Goal: Task Accomplishment & Management: Use online tool/utility

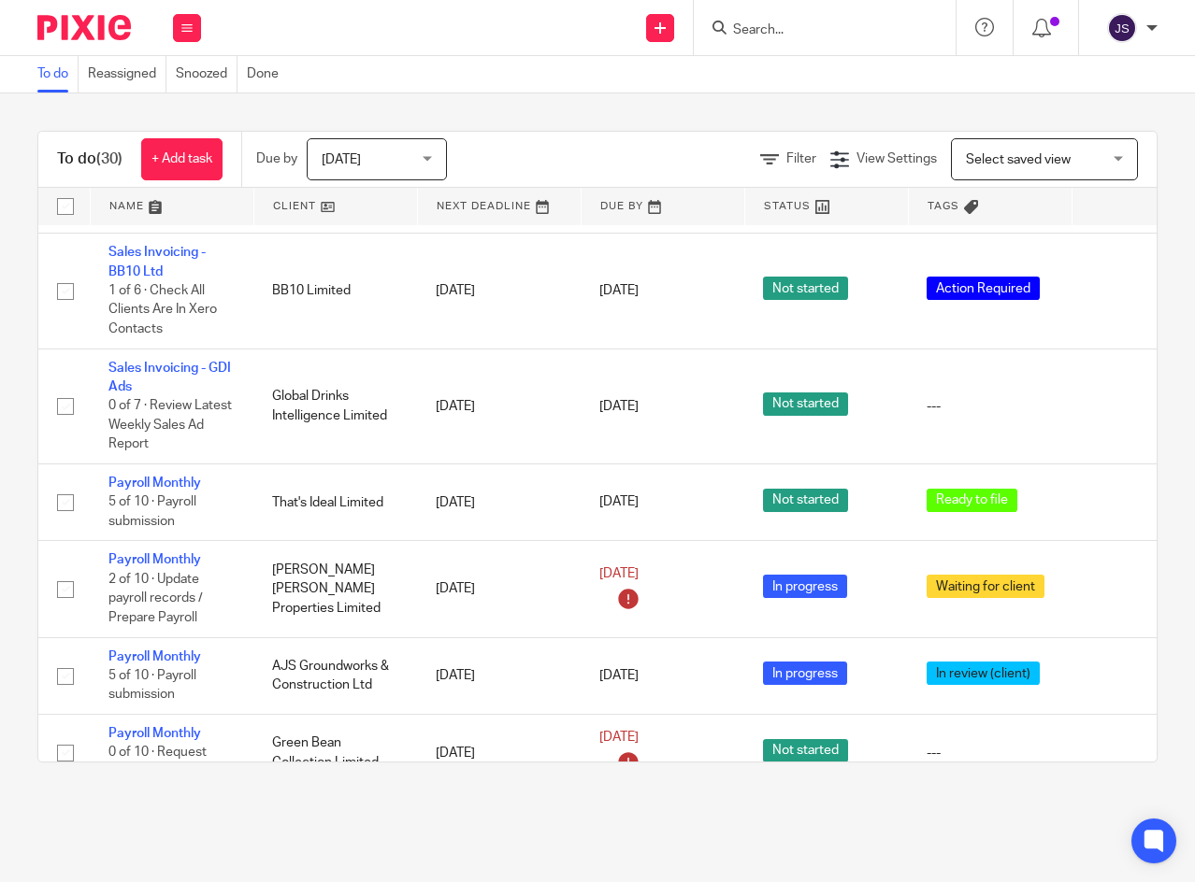
scroll to position [2455, 0]
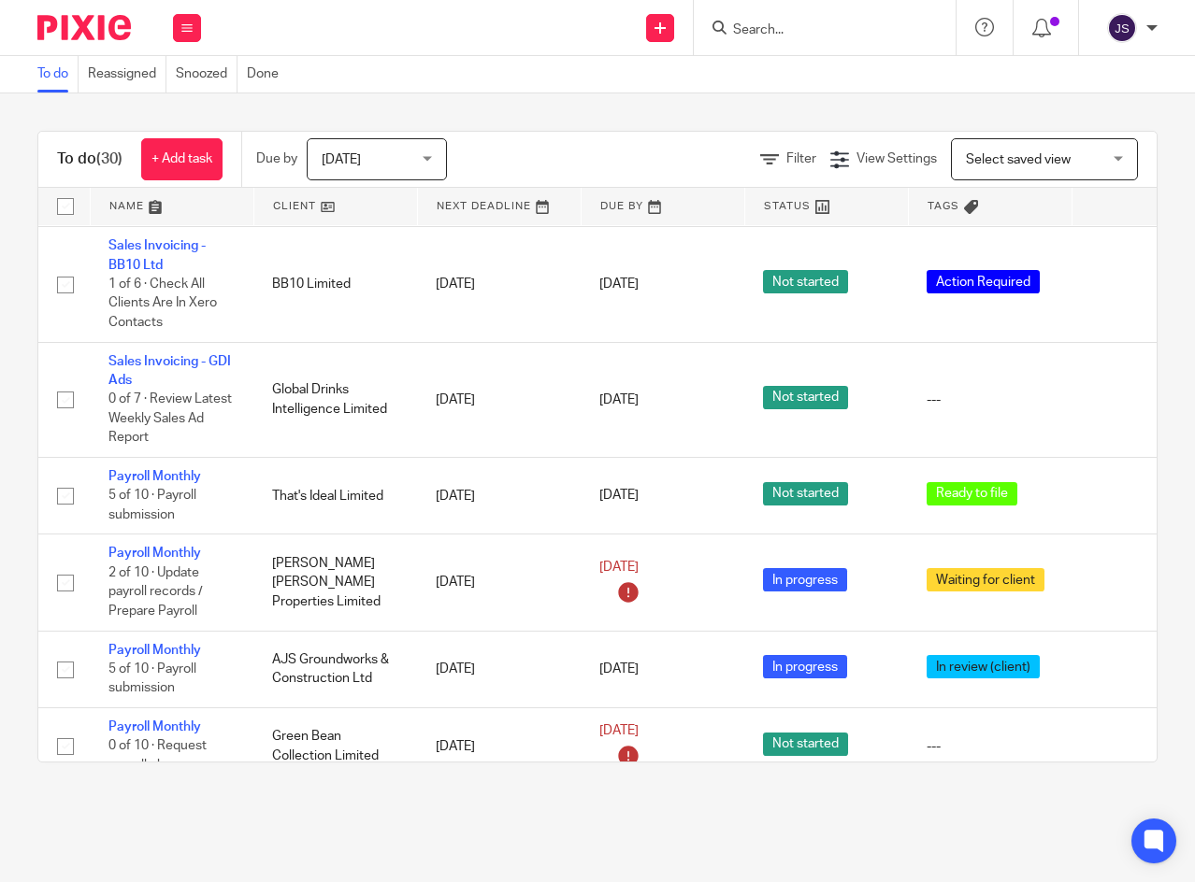
click at [155, 644] on link "Payroll Monthly" at bounding box center [154, 650] width 93 height 13
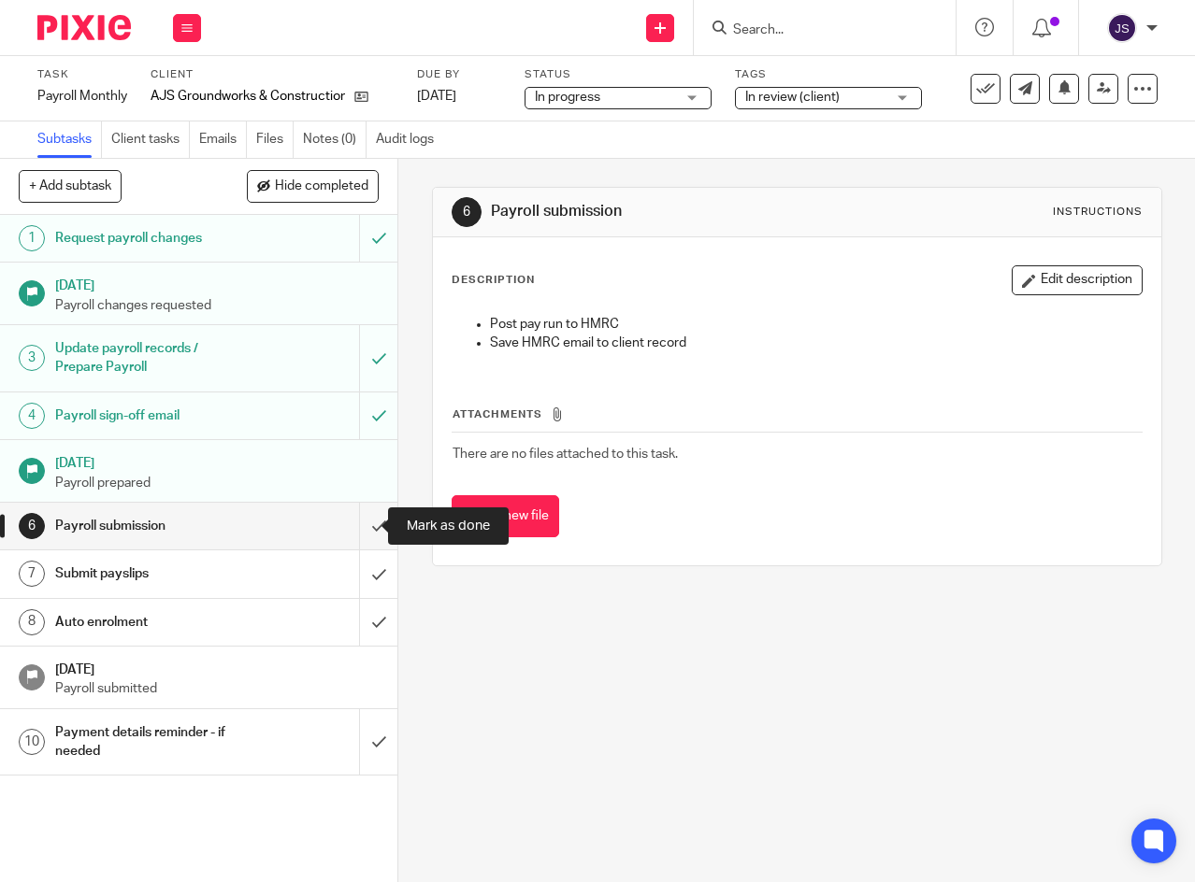
click at [357, 525] on input "submit" at bounding box center [198, 526] width 397 height 47
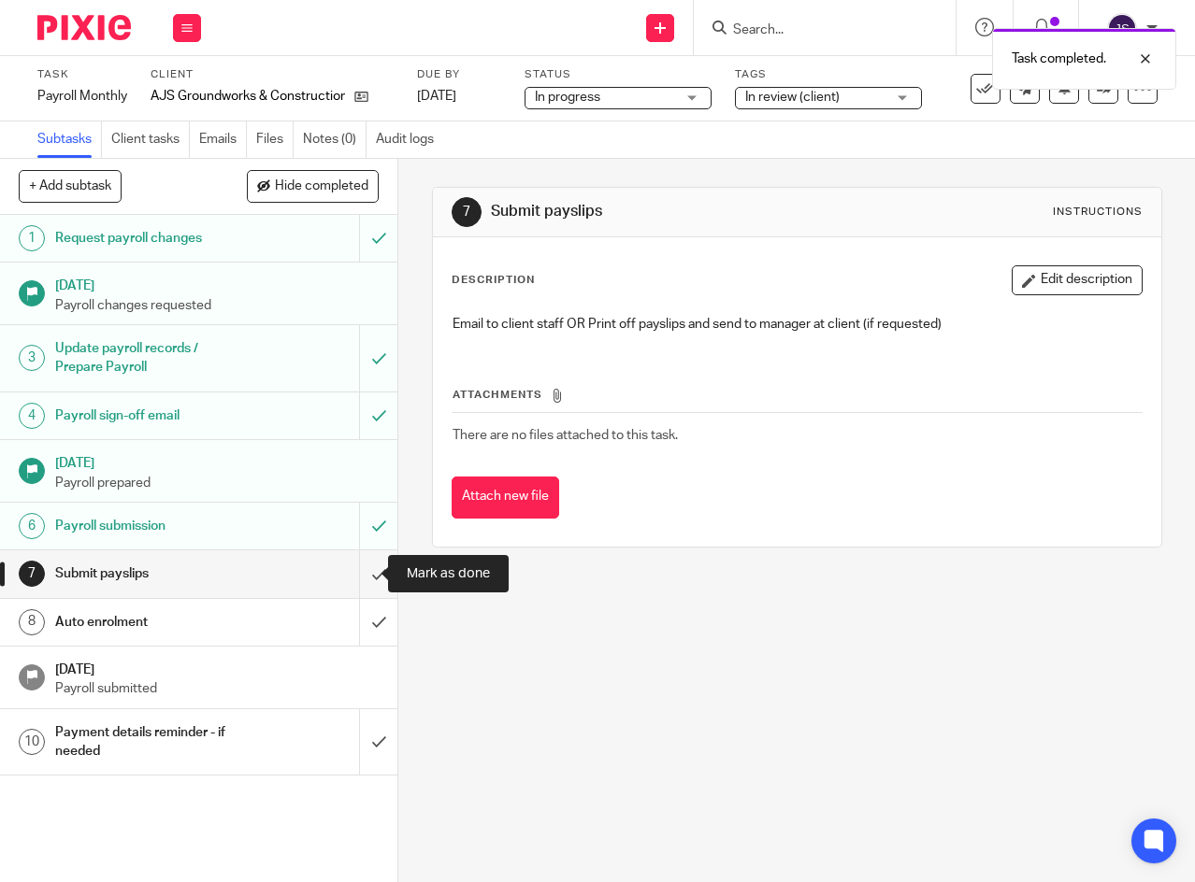
click at [360, 579] on input "submit" at bounding box center [198, 574] width 397 height 47
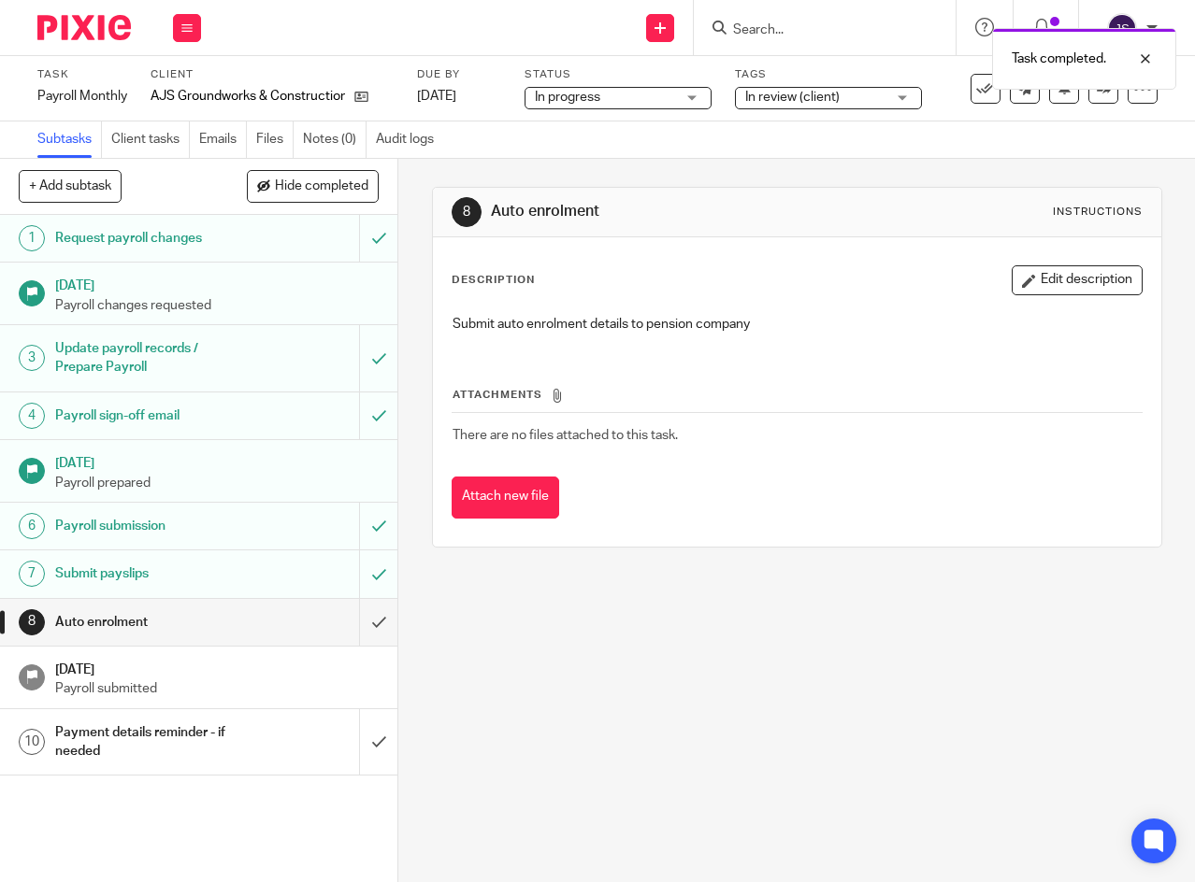
click at [801, 97] on span "In review (client)" at bounding box center [792, 97] width 94 height 13
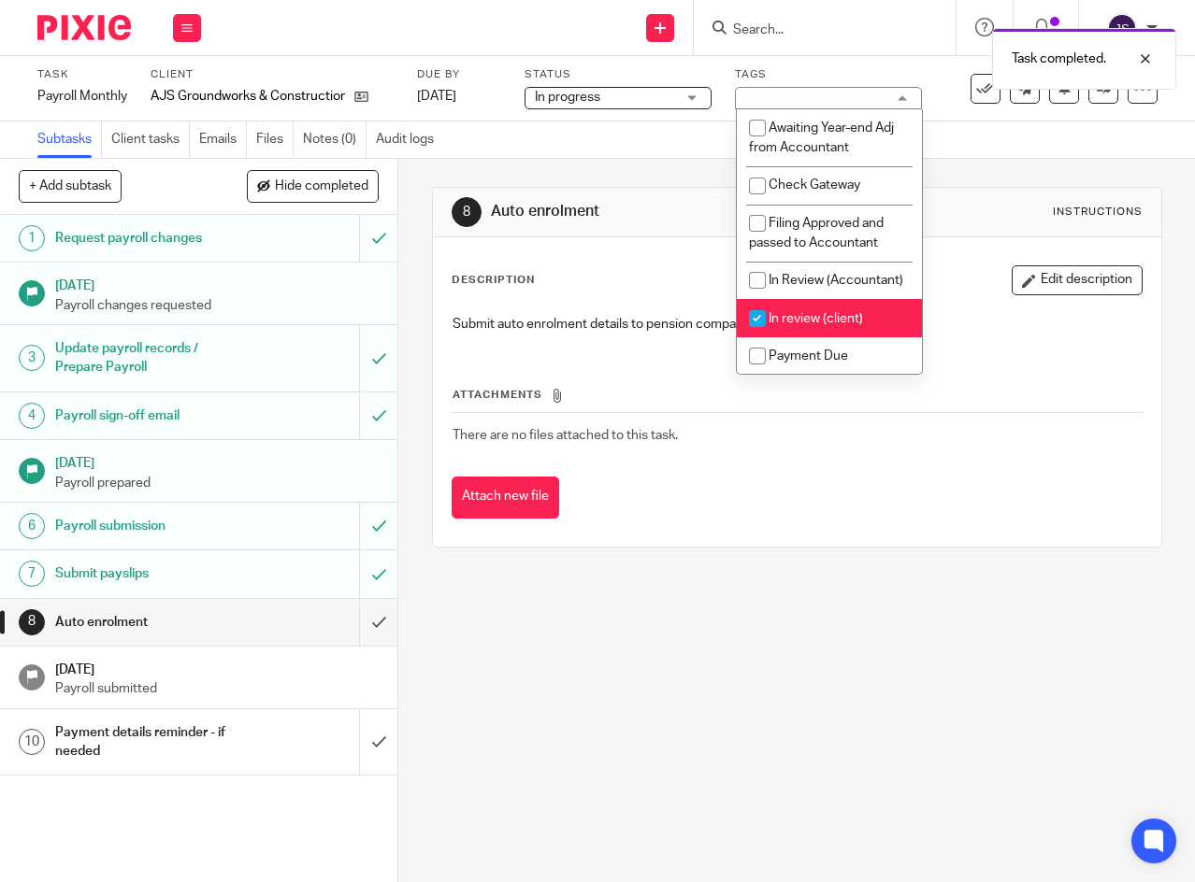
click at [757, 336] on input "checkbox" at bounding box center [757, 319] width 36 height 36
checkbox input "false"
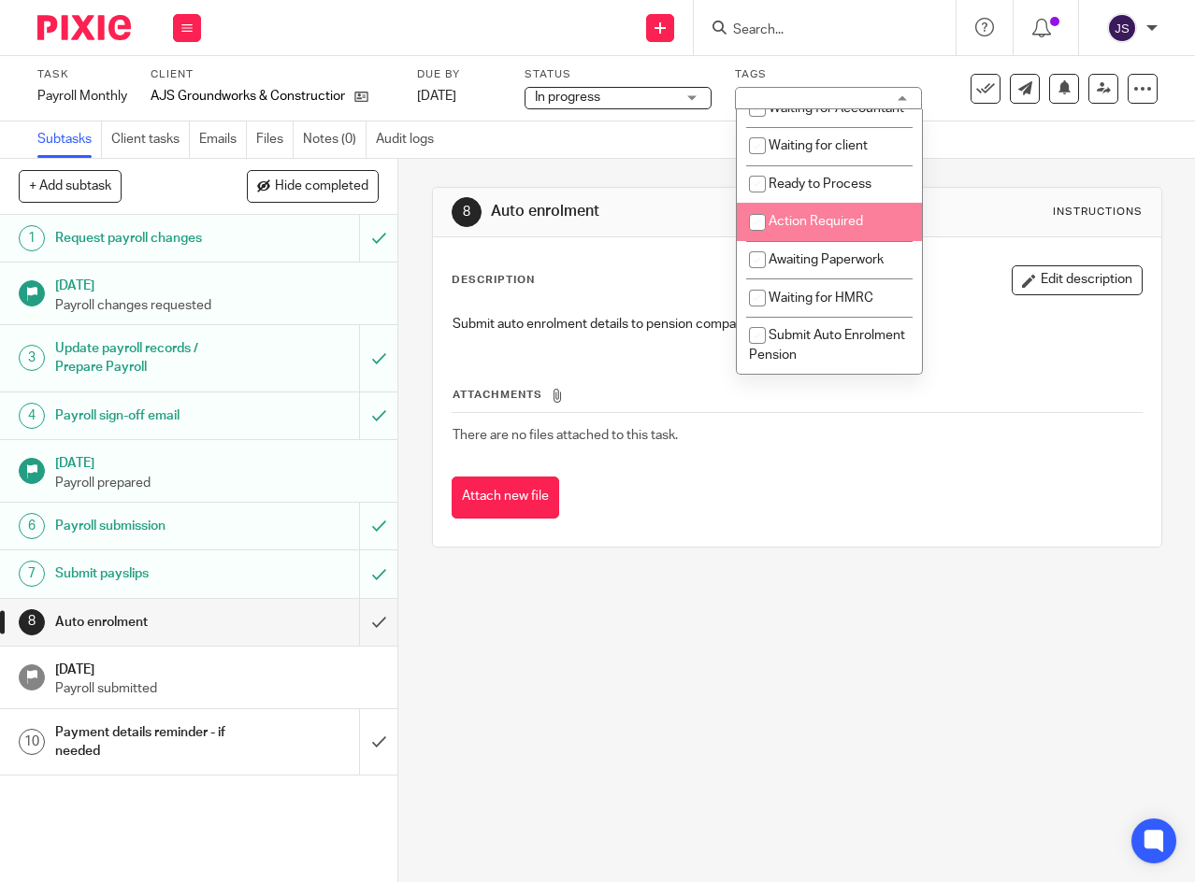
scroll to position [438, 0]
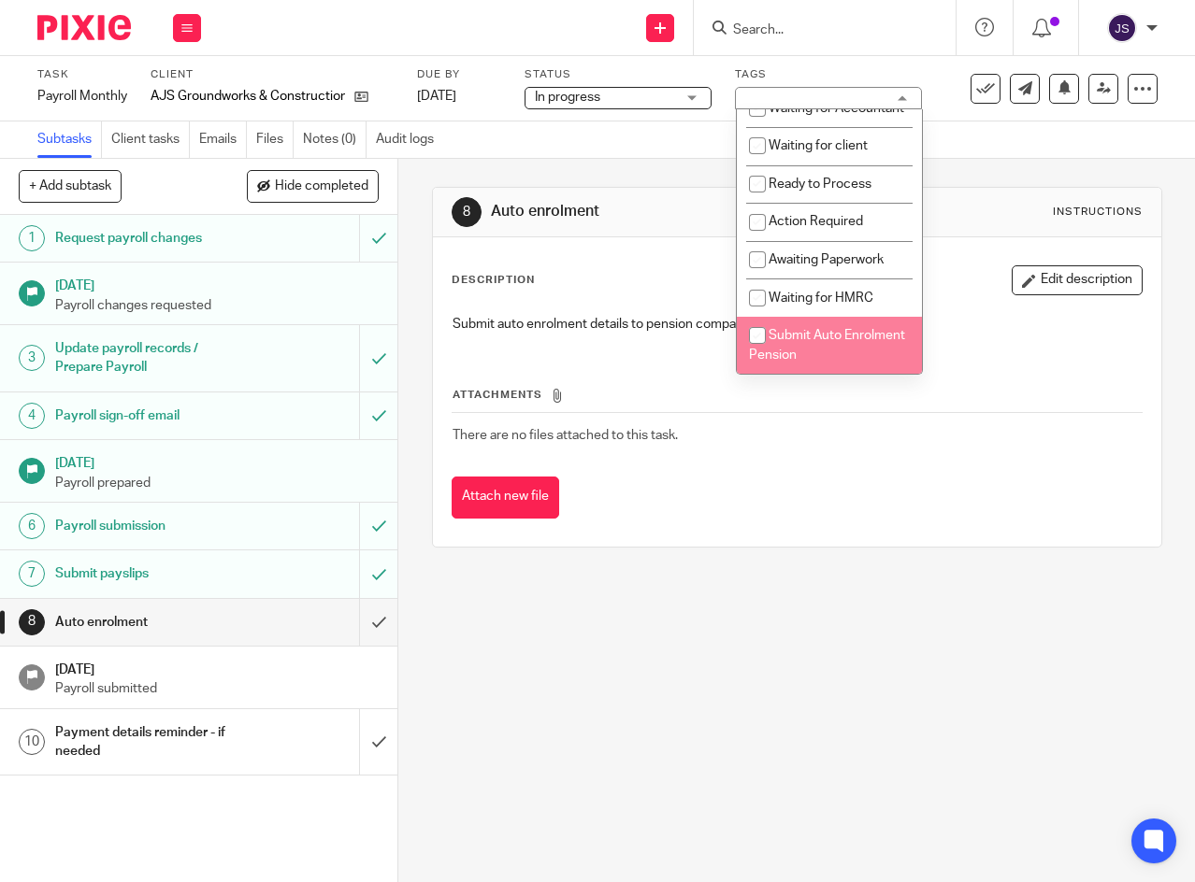
click at [758, 334] on input "checkbox" at bounding box center [757, 336] width 36 height 36
checkbox input "true"
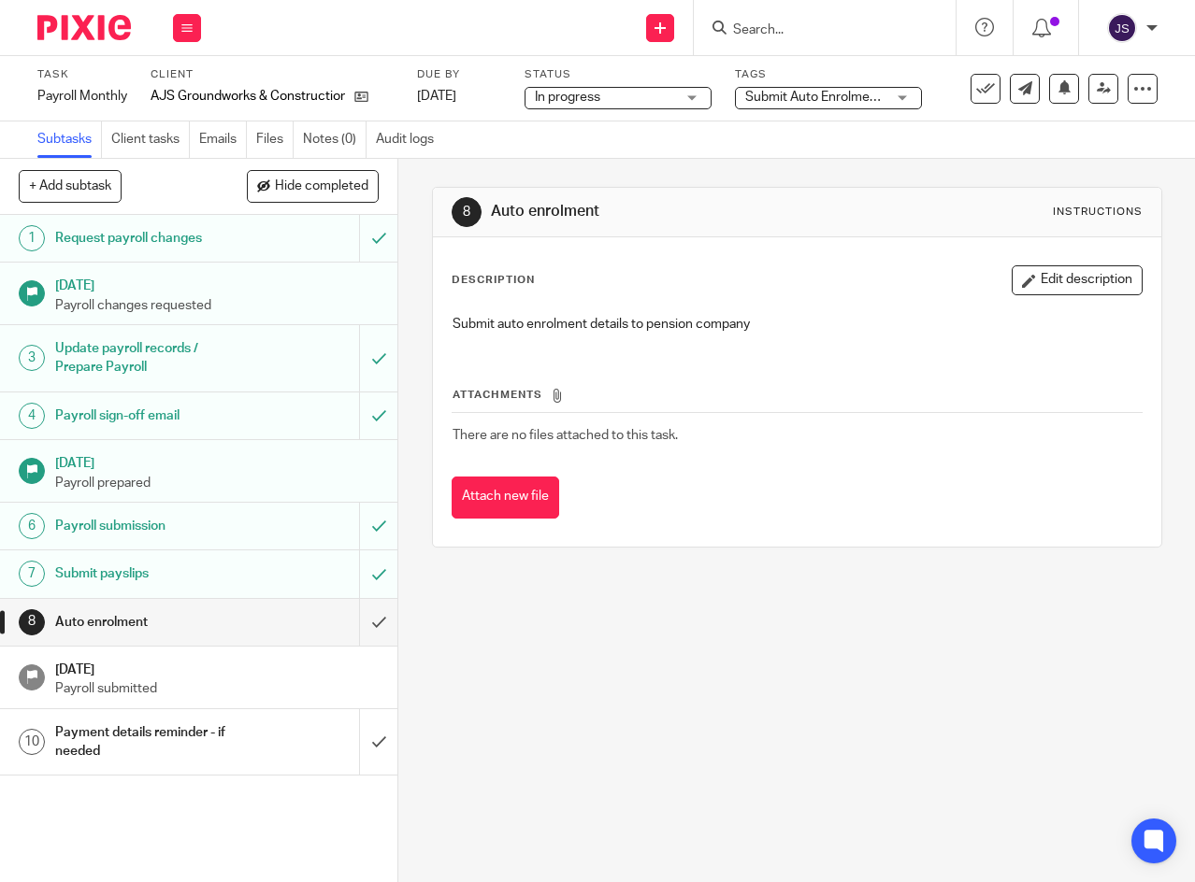
click at [501, 95] on link "[DATE]" at bounding box center [459, 97] width 84 height 20
click at [696, 144] on div "Subtasks Client tasks Emails Files Notes (0) Audit logs" at bounding box center [597, 140] width 1195 height 37
click at [193, 23] on button at bounding box center [187, 28] width 28 height 28
click at [166, 86] on link "Work" at bounding box center [178, 86] width 33 height 13
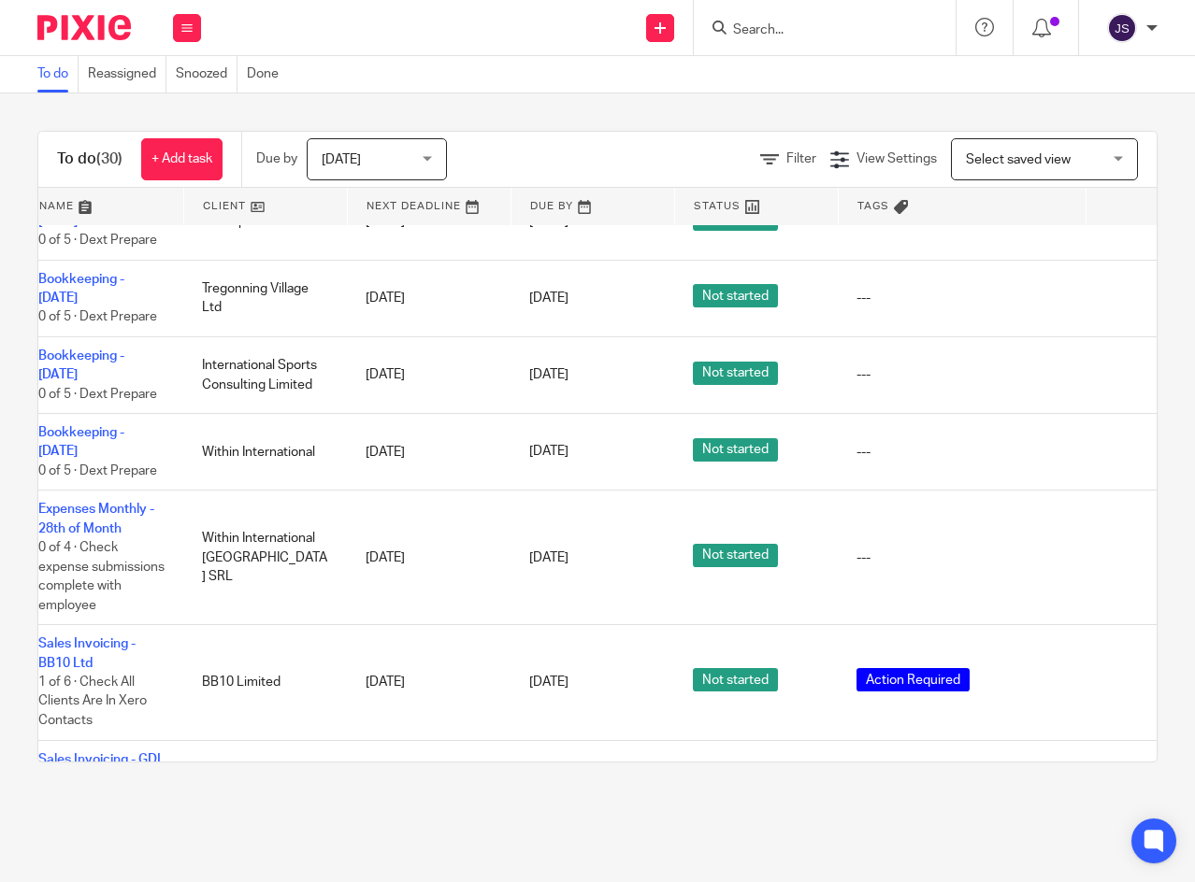
scroll to position [2056, 100]
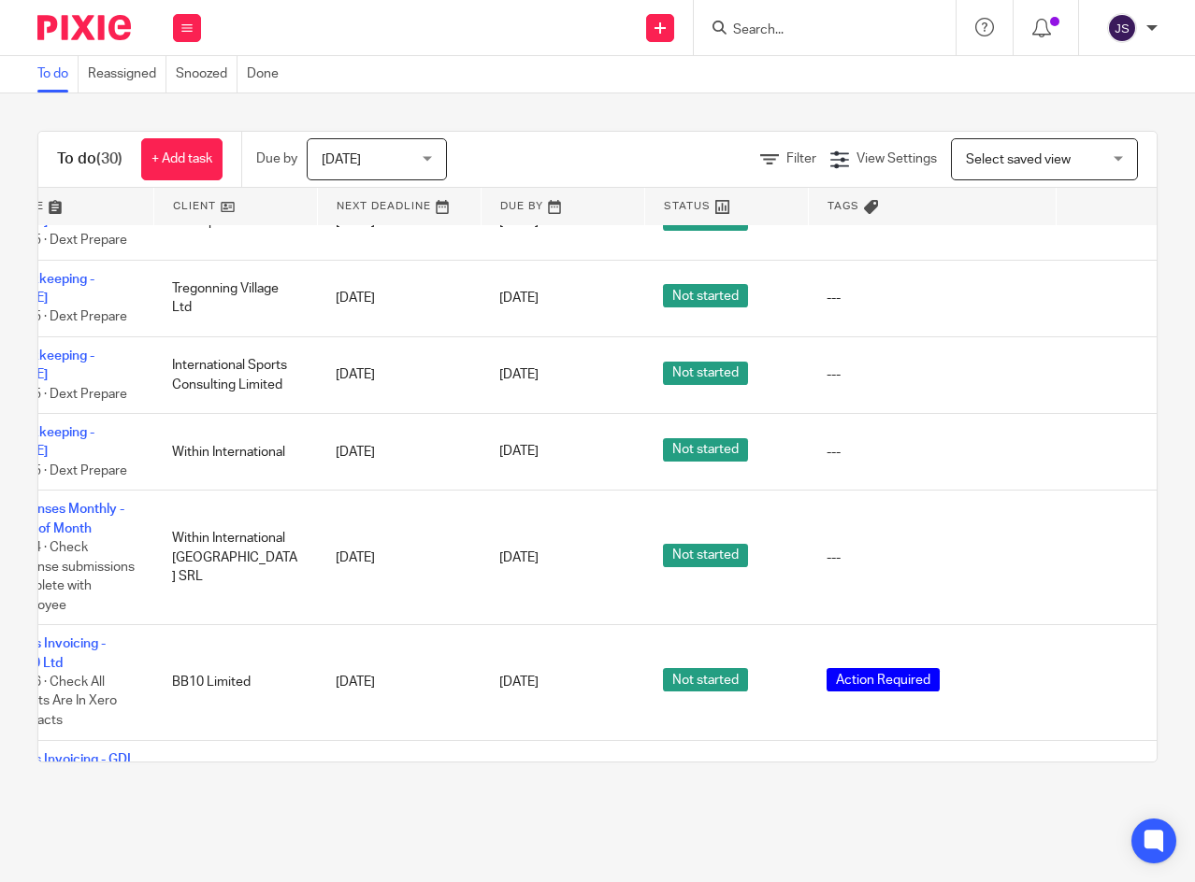
click at [1096, 549] on icon at bounding box center [1097, 558] width 19 height 19
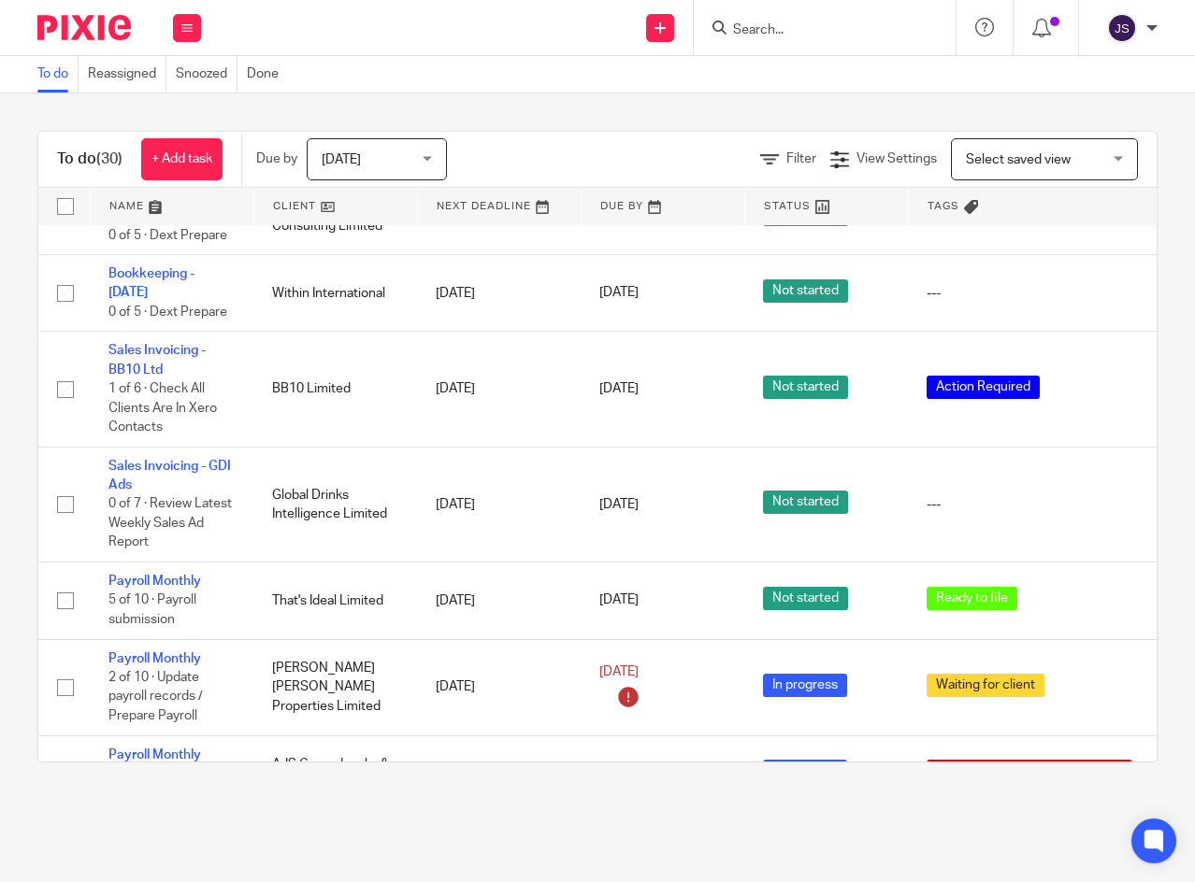
scroll to position [2243, 0]
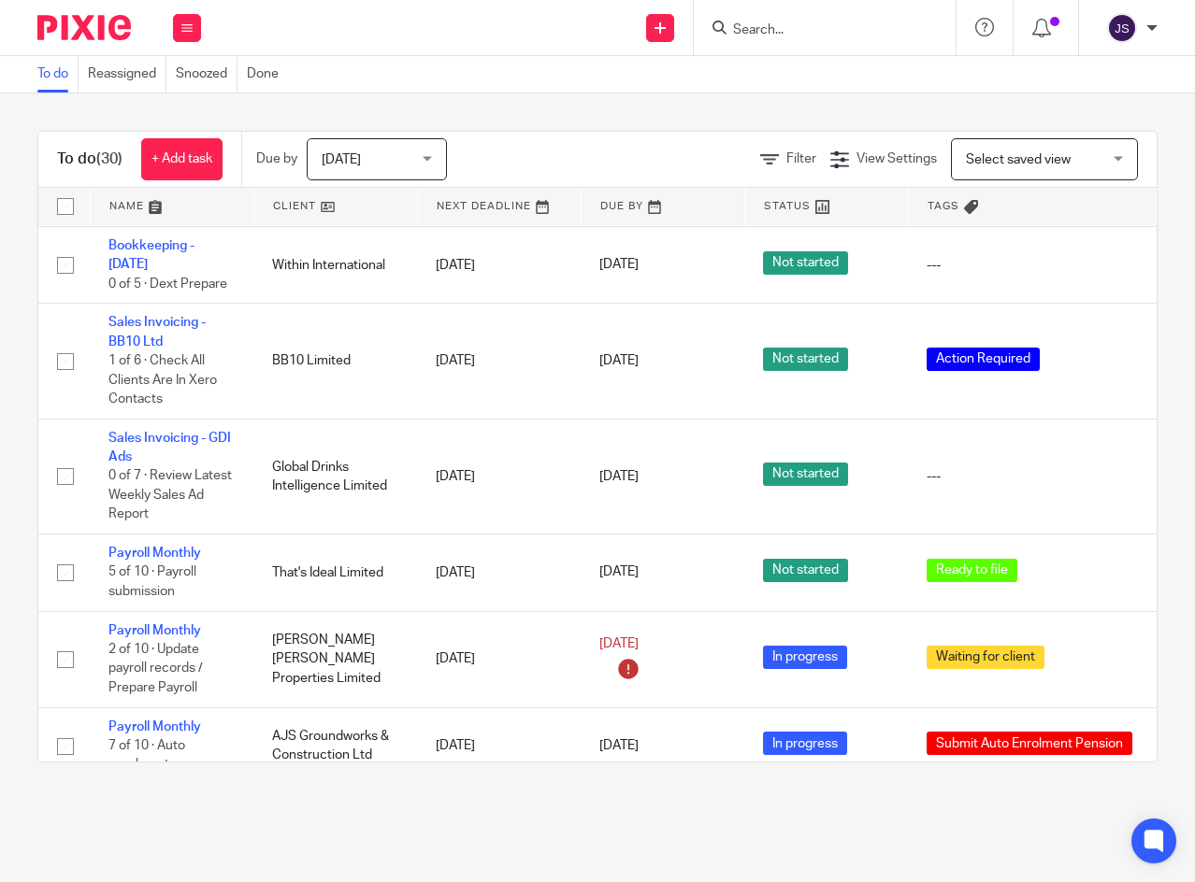
click at [181, 547] on link "Payroll Monthly" at bounding box center [154, 553] width 93 height 13
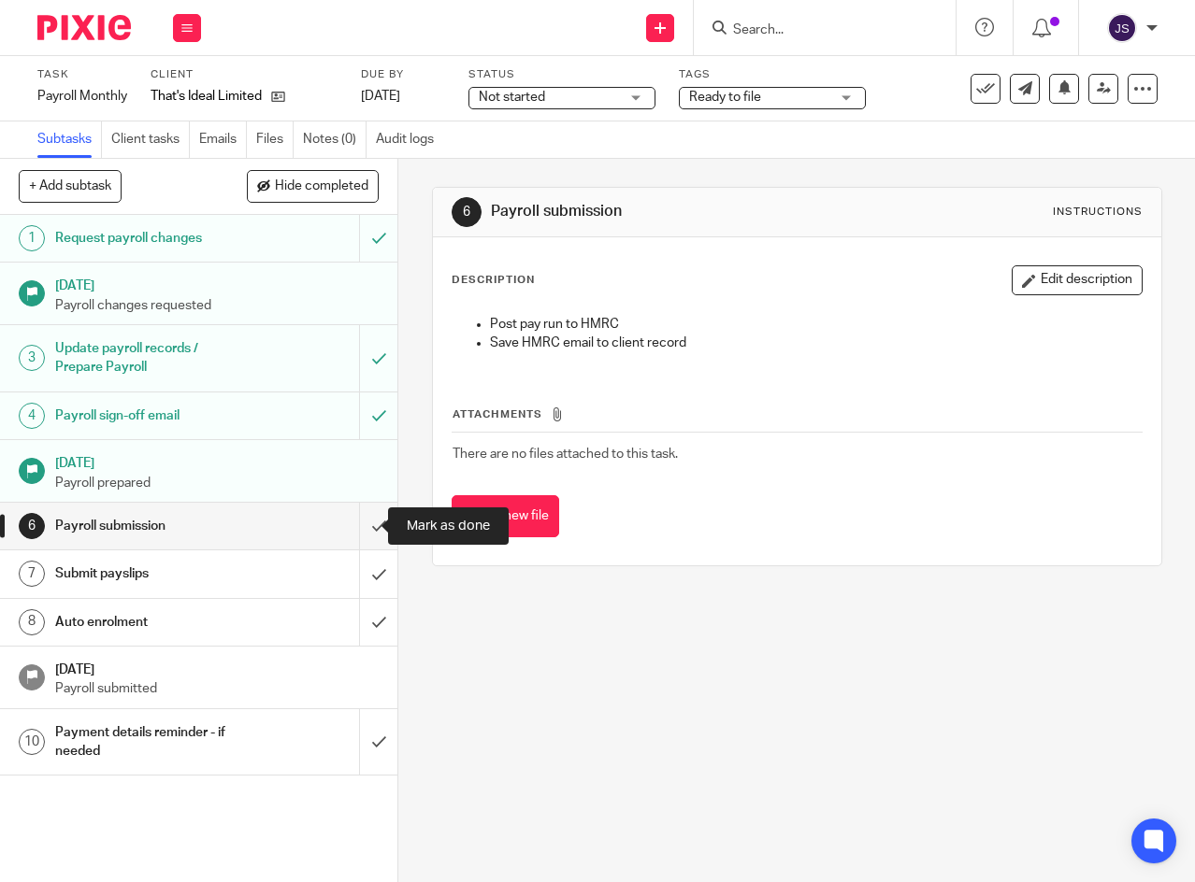
click at [357, 528] on input "submit" at bounding box center [198, 526] width 397 height 47
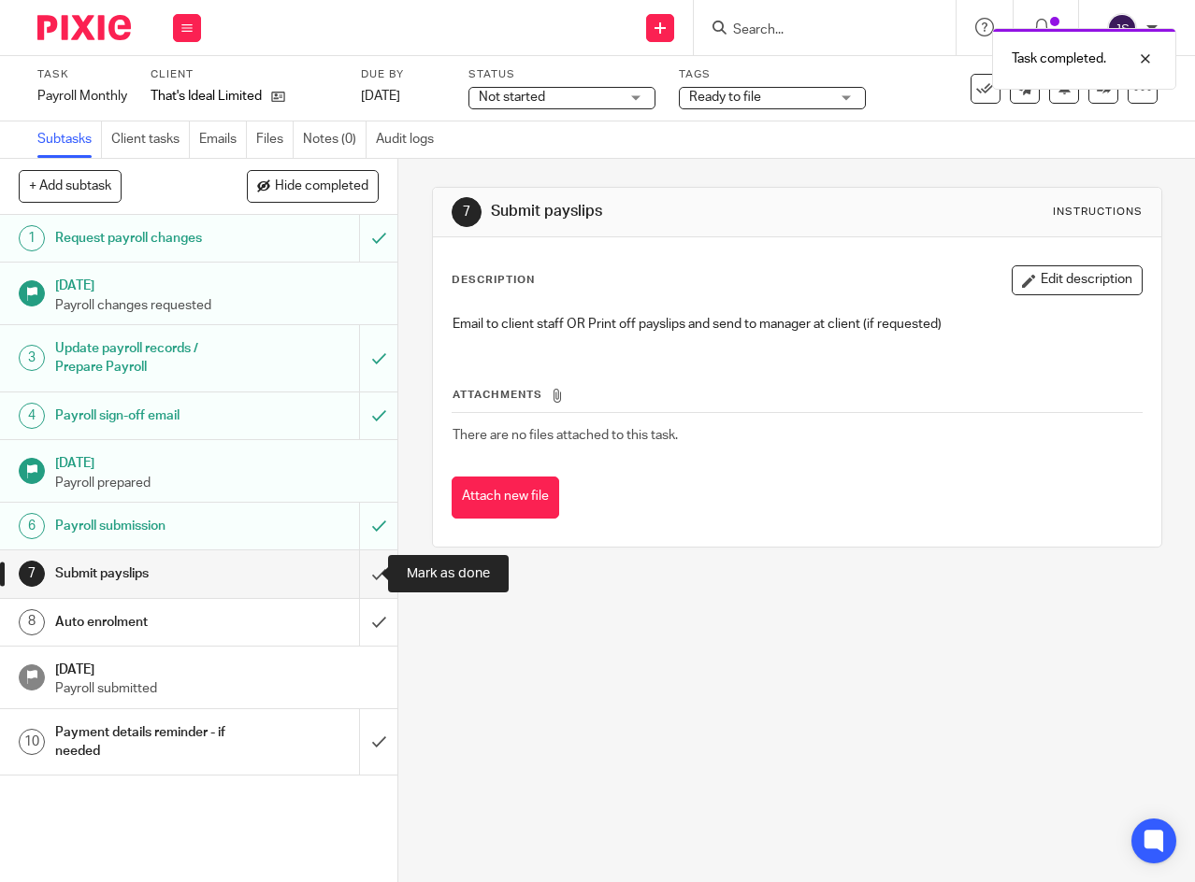
click at [362, 576] on input "submit" at bounding box center [198, 574] width 397 height 47
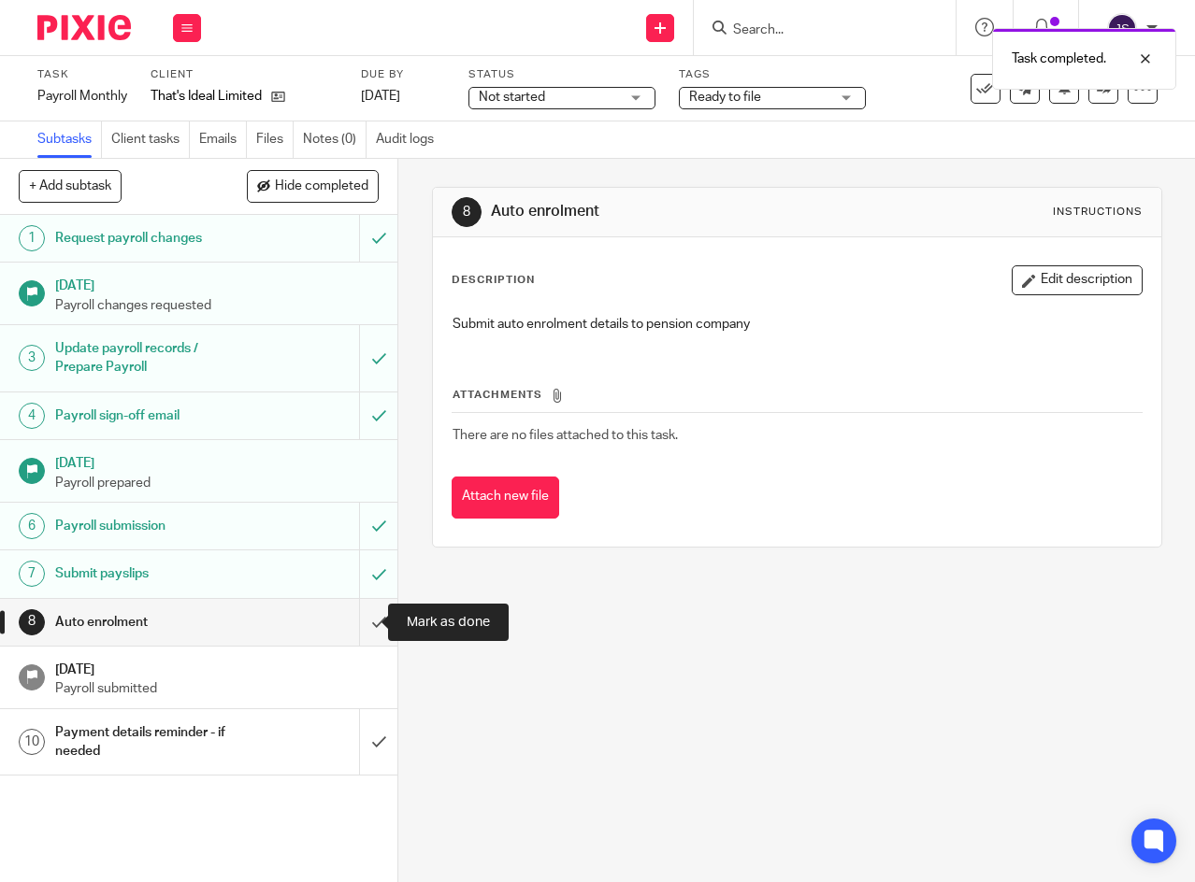
click at [358, 626] on input "submit" at bounding box center [198, 622] width 397 height 47
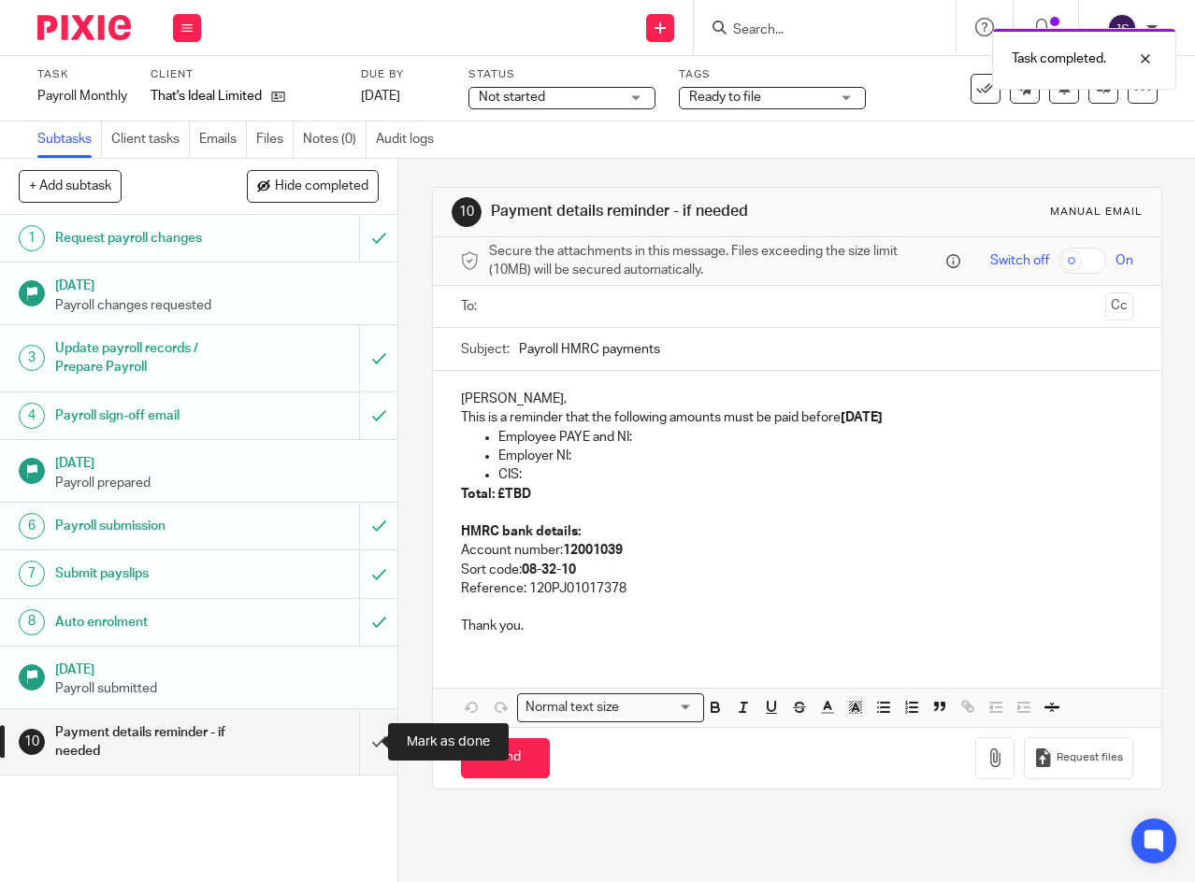
click at [356, 743] on input "submit" at bounding box center [198, 742] width 397 height 66
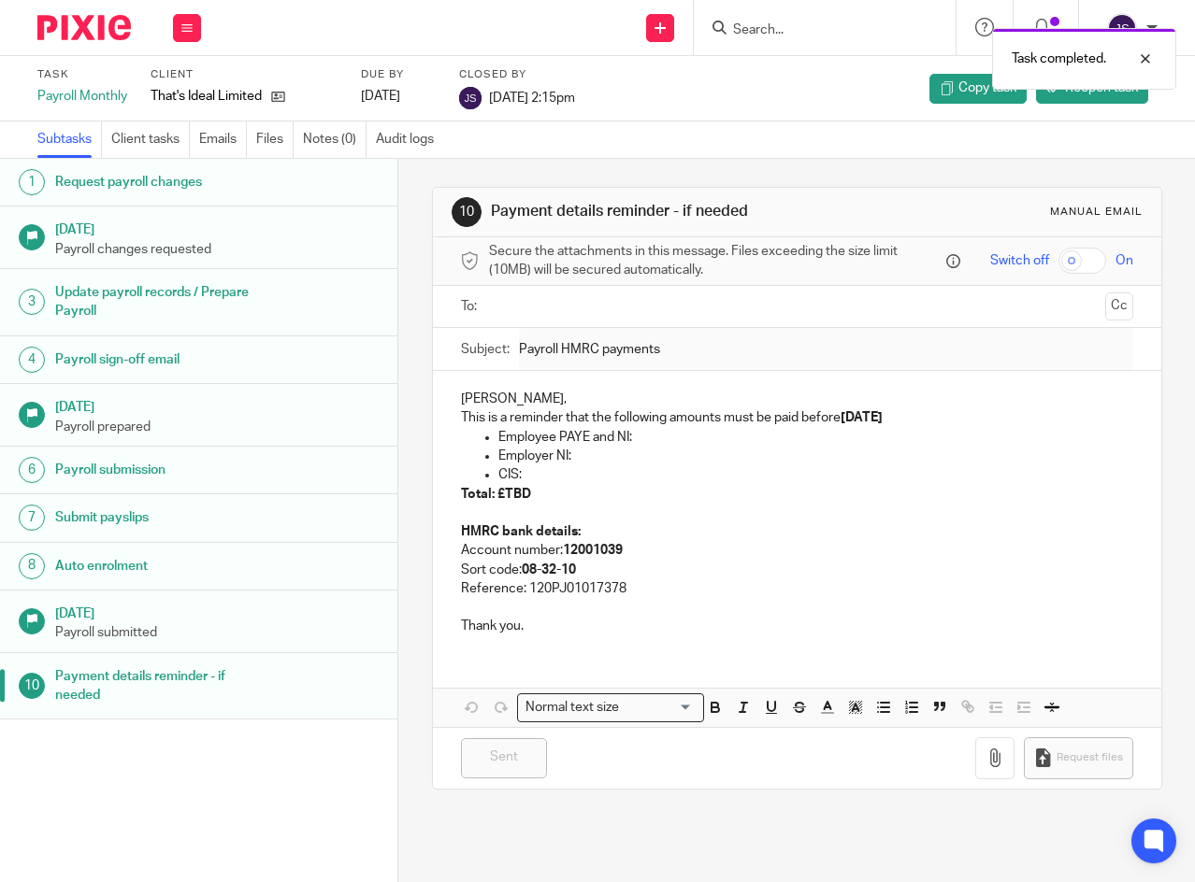
click at [190, 16] on button at bounding box center [187, 28] width 28 height 28
click at [179, 82] on link "Work" at bounding box center [178, 86] width 33 height 13
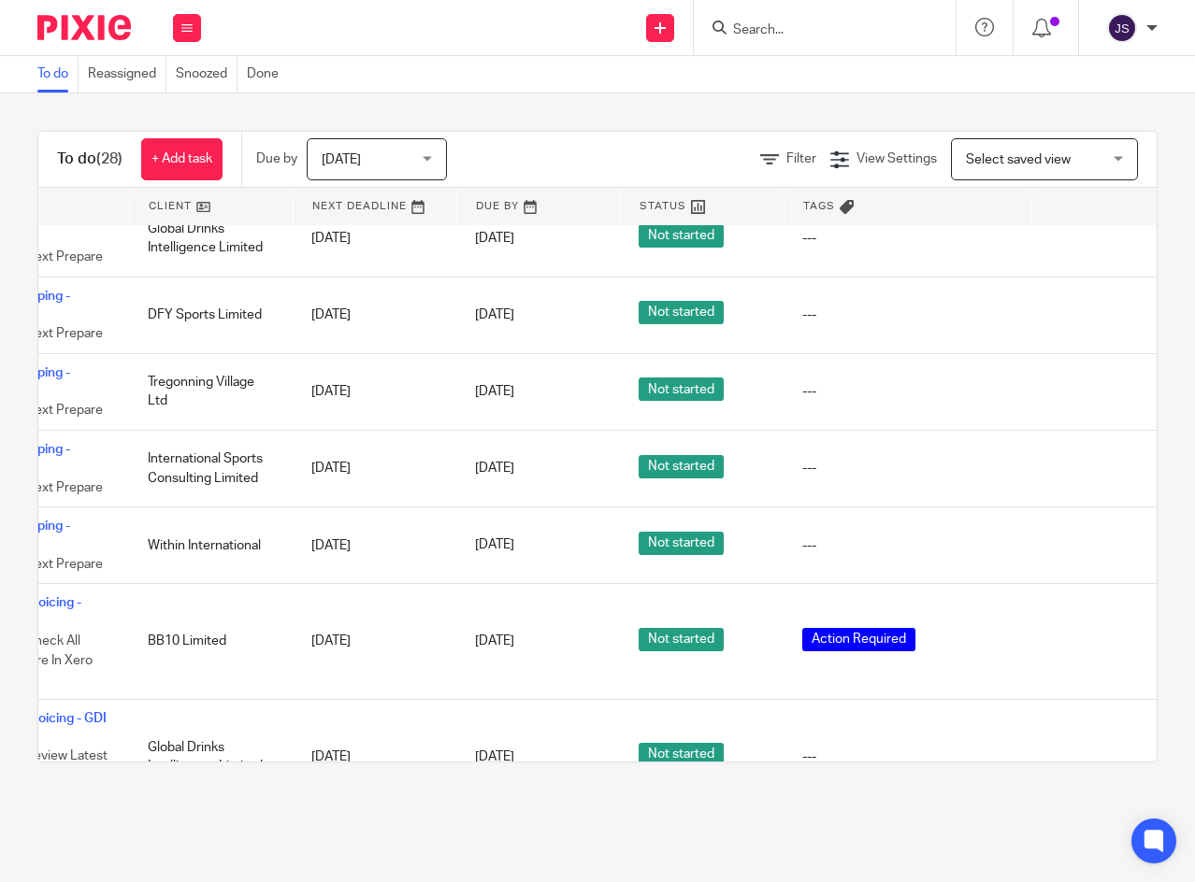
scroll to position [1963, 137]
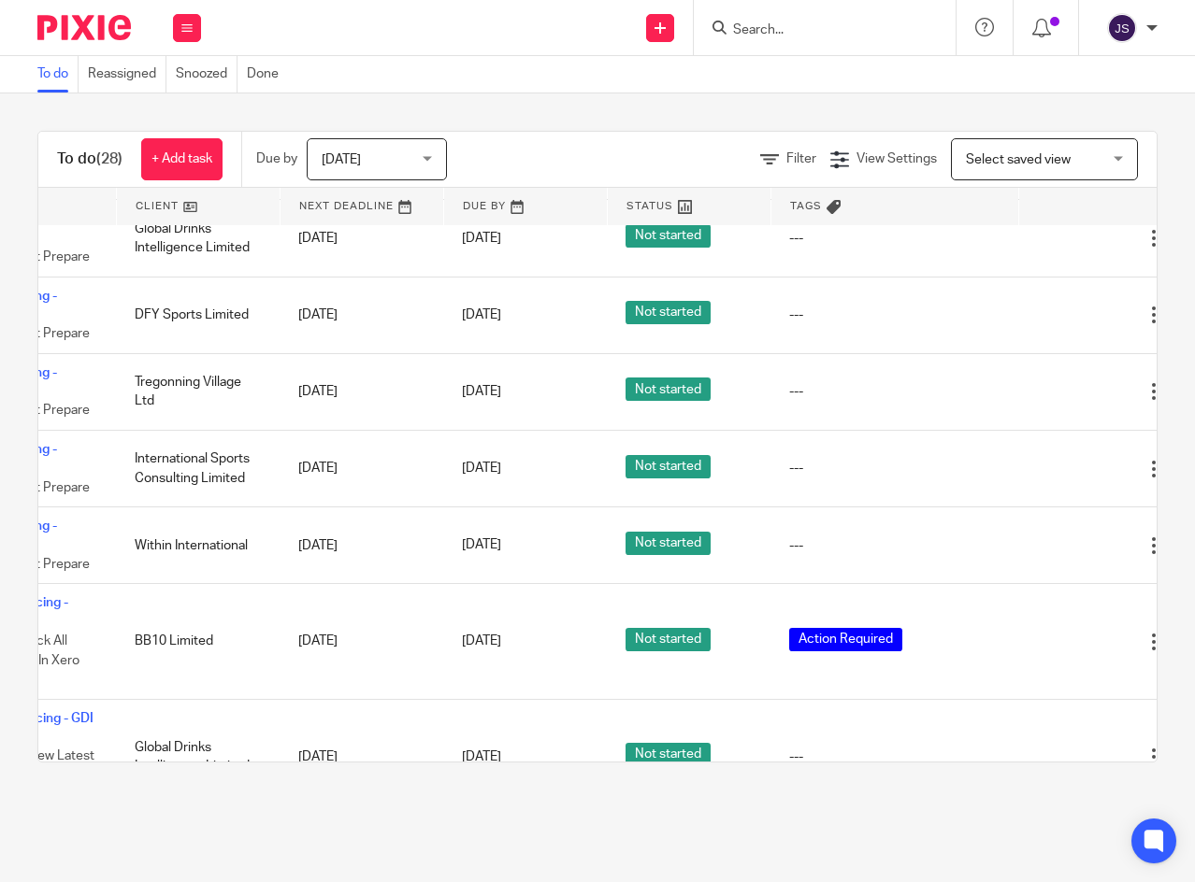
click at [1056, 633] on icon at bounding box center [1060, 642] width 19 height 19
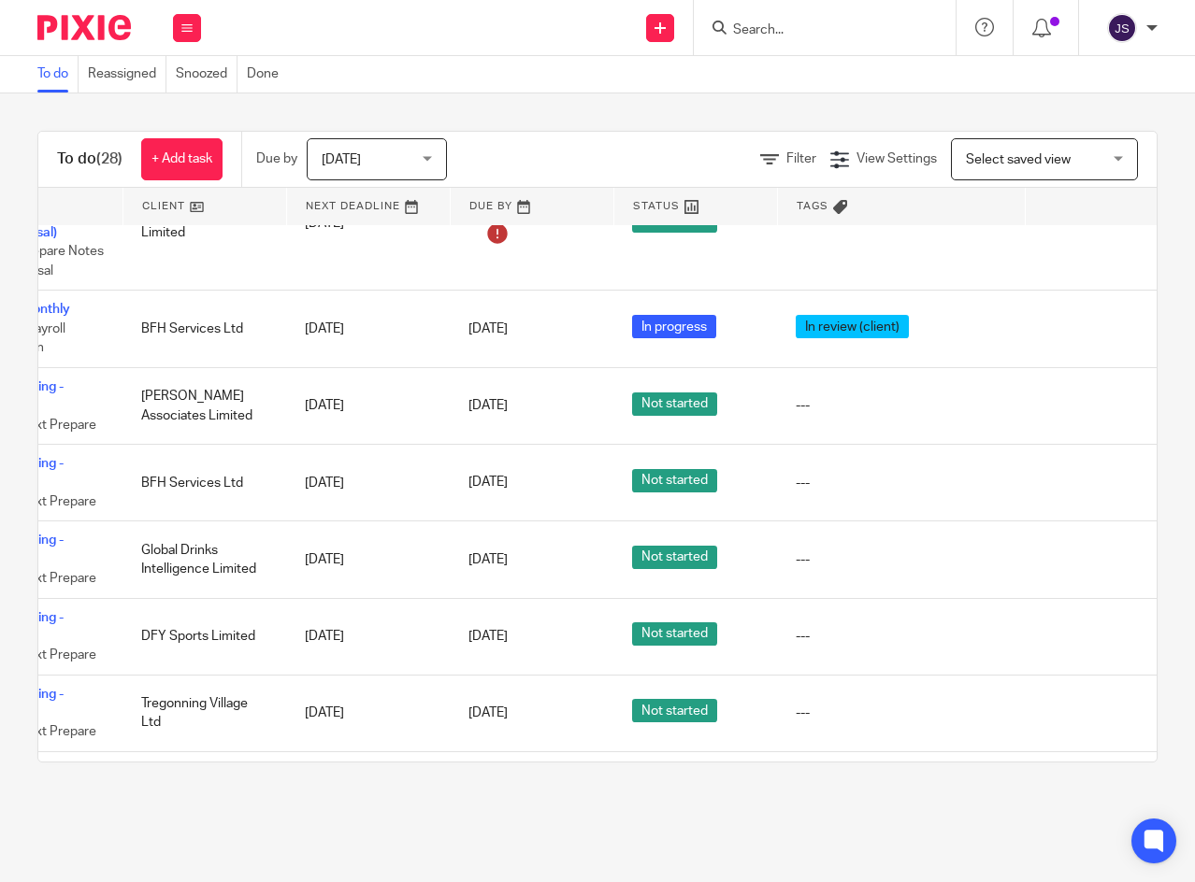
scroll to position [1641, 134]
click at [1066, 705] on icon at bounding box center [1063, 714] width 19 height 19
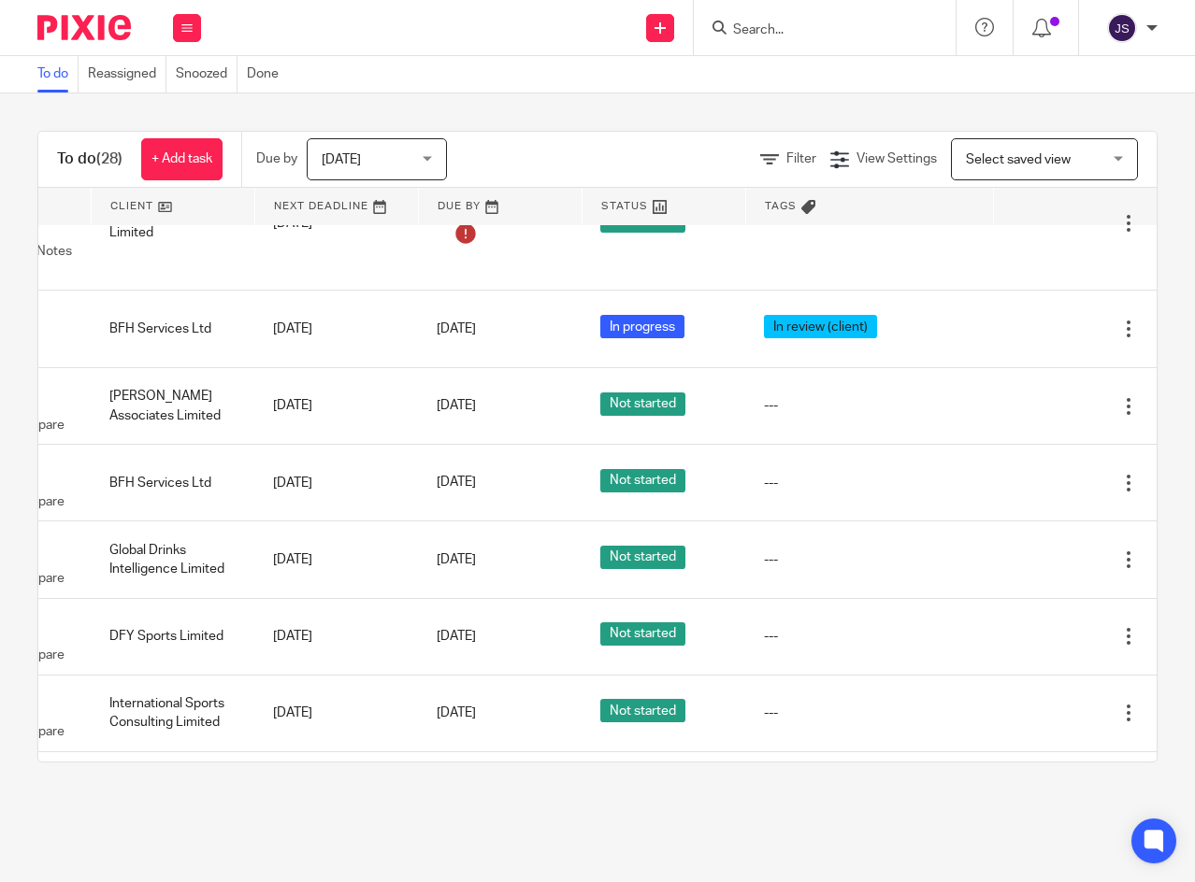
scroll to position [1641, 193]
click at [1025, 474] on icon at bounding box center [1034, 483] width 19 height 19
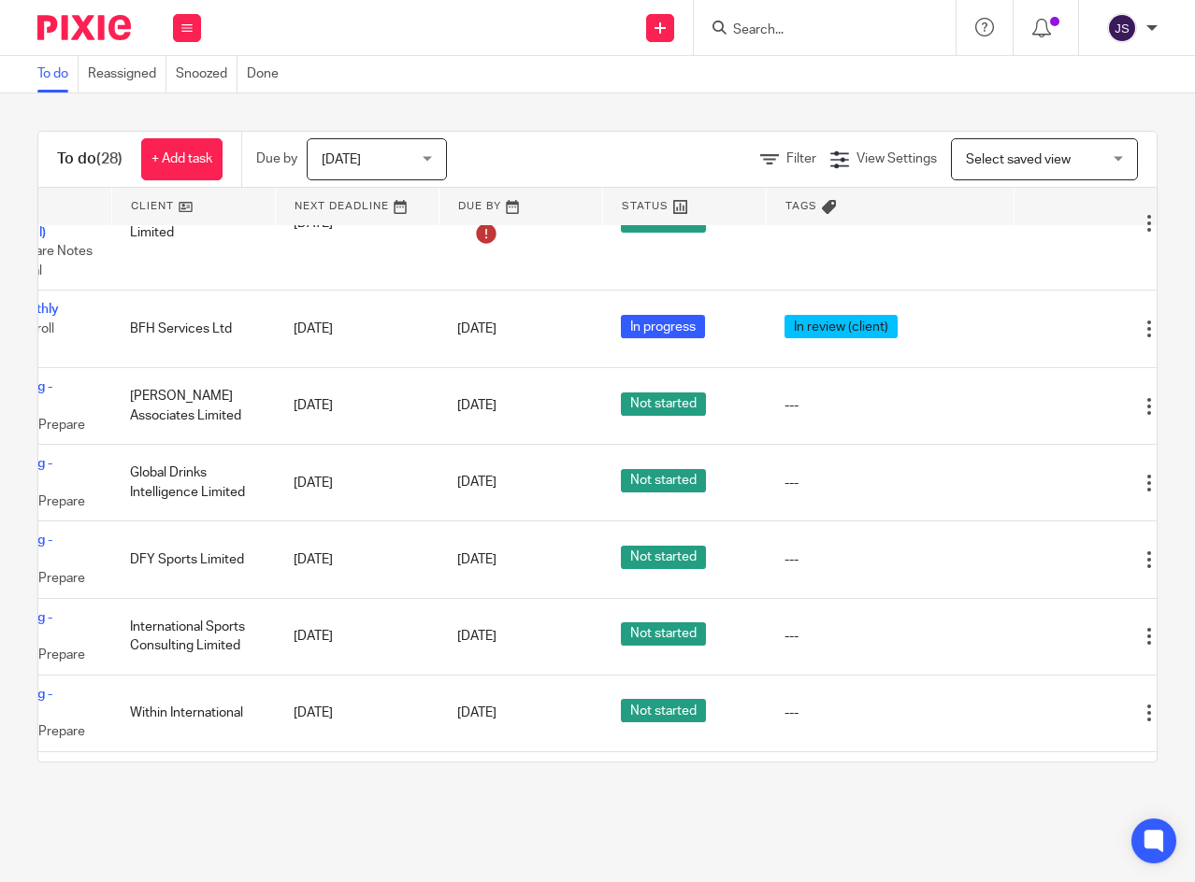
scroll to position [1641, 149]
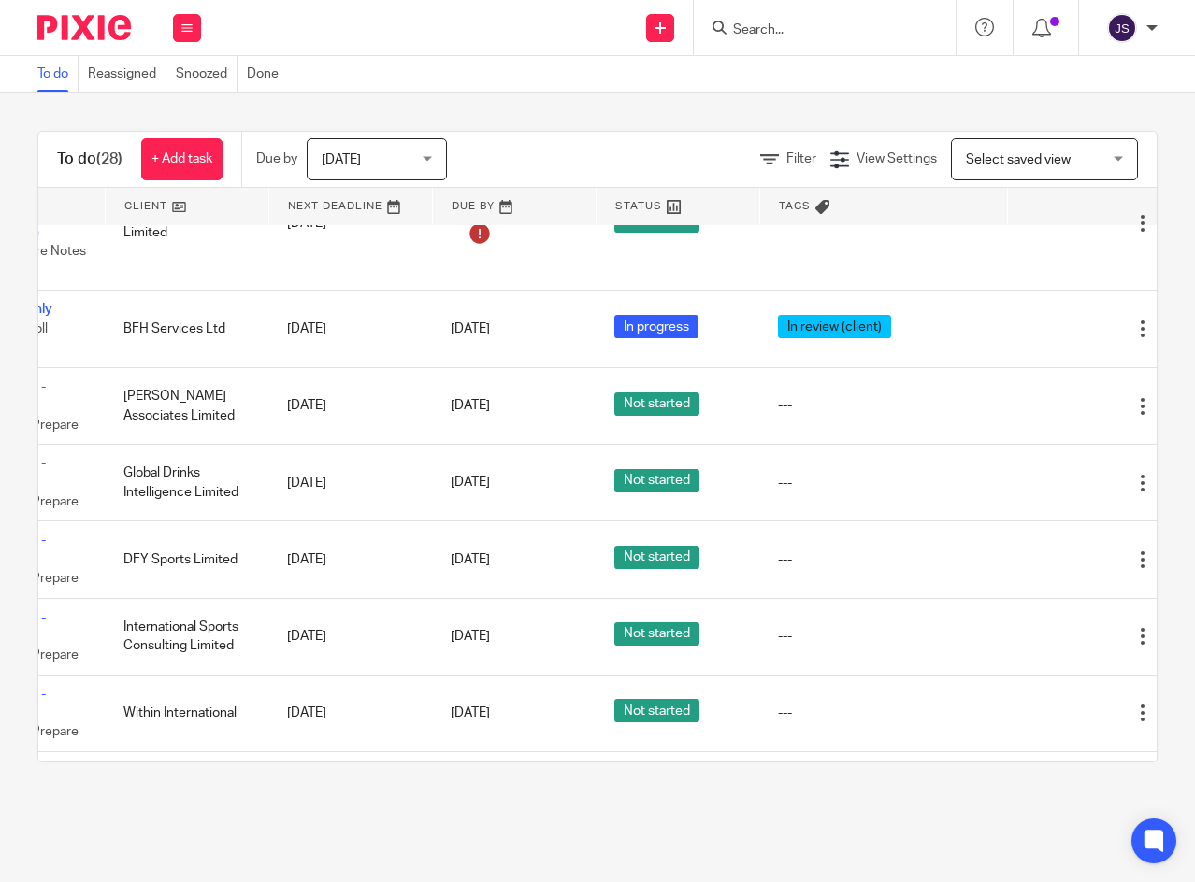
click at [1047, 551] on icon at bounding box center [1048, 560] width 19 height 19
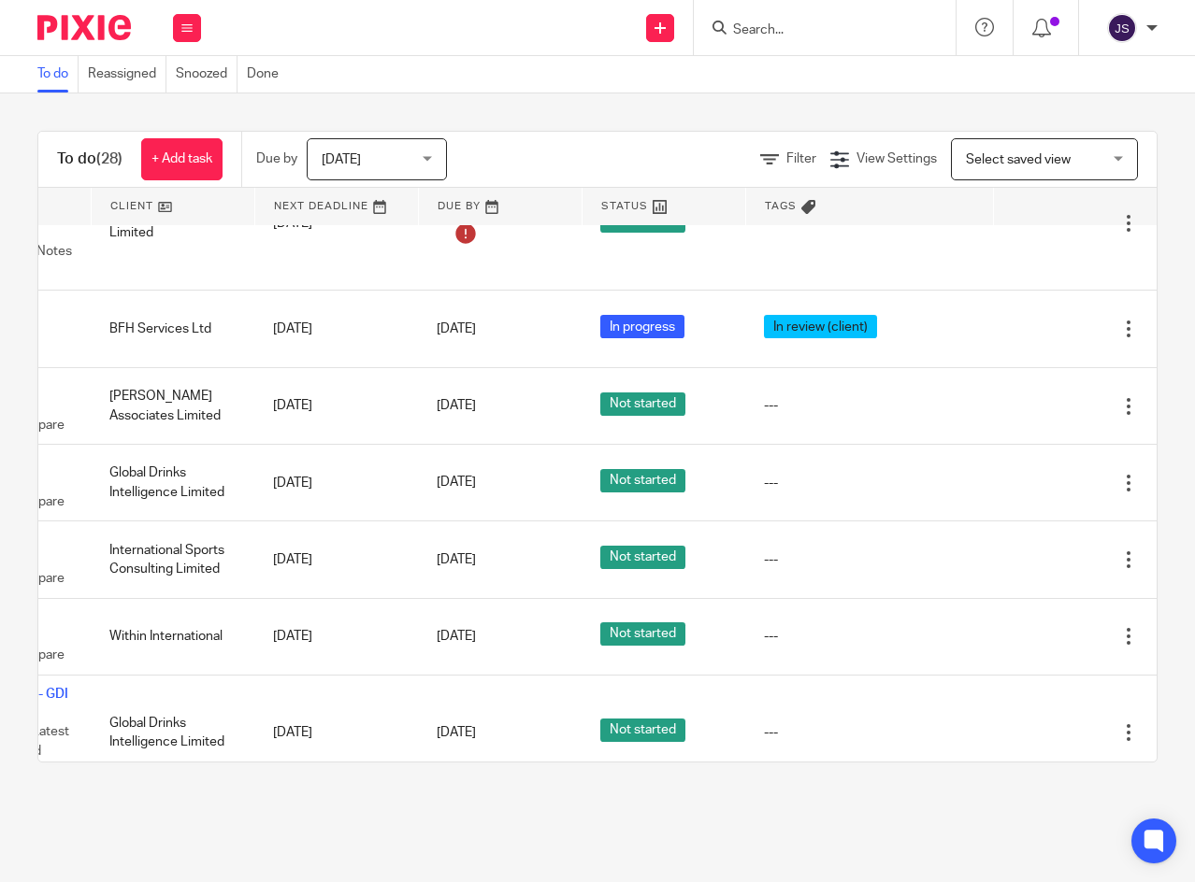
scroll to position [1641, 204]
click at [1025, 551] on icon at bounding box center [1034, 560] width 19 height 19
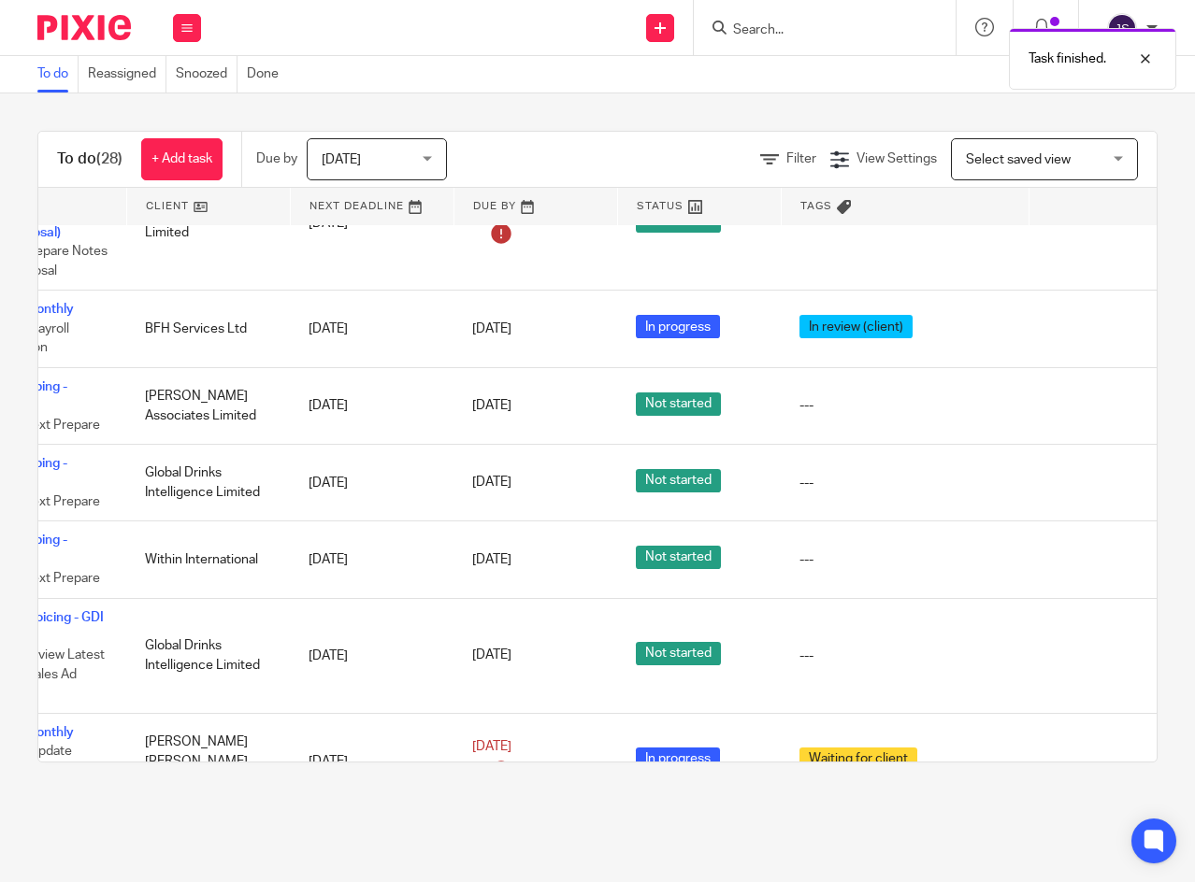
scroll to position [1641, 0]
